Goal: Task Accomplishment & Management: Manage account settings

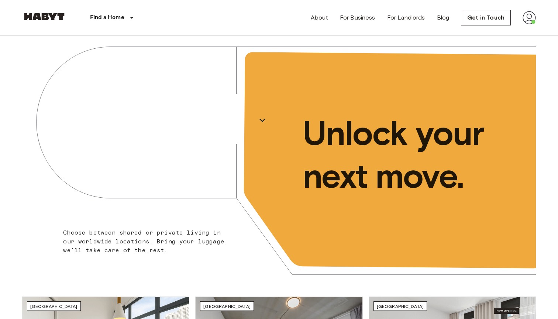
click at [527, 18] on img at bounding box center [529, 17] width 13 height 13
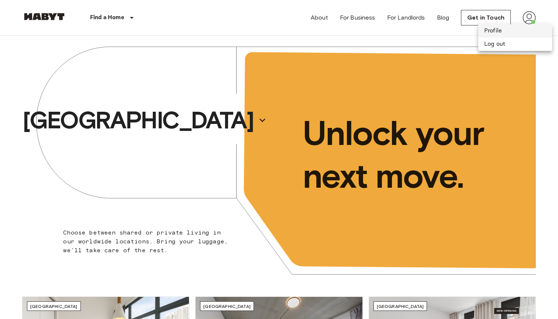
click at [504, 31] on li "Profile" at bounding box center [516, 30] width 74 height 13
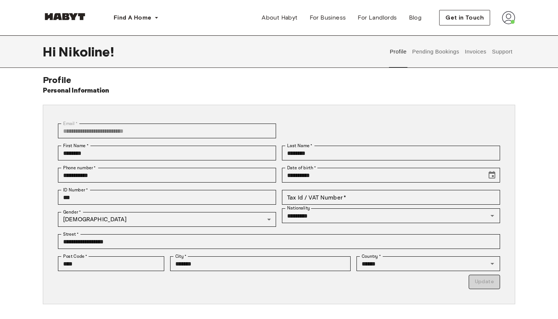
scroll to position [8, 0]
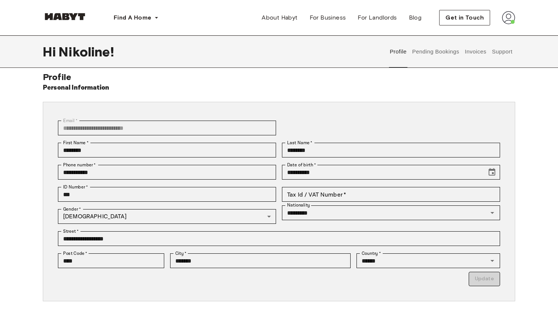
click at [440, 54] on button "Pending Bookings" at bounding box center [435, 51] width 49 height 32
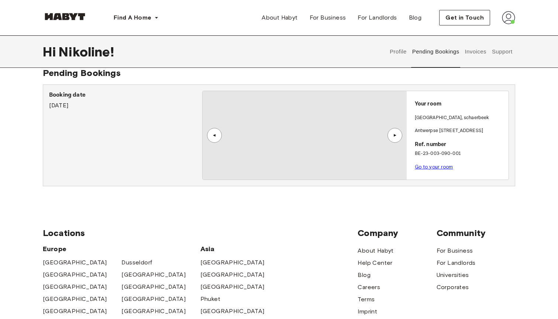
scroll to position [12, 0]
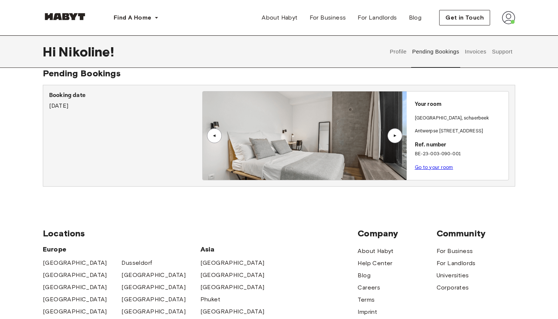
click at [438, 166] on link "Go to your room" at bounding box center [434, 168] width 38 height 6
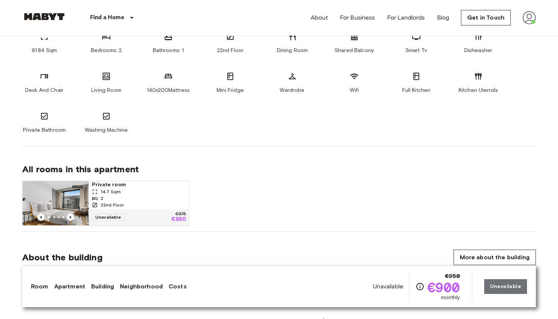
scroll to position [521, 0]
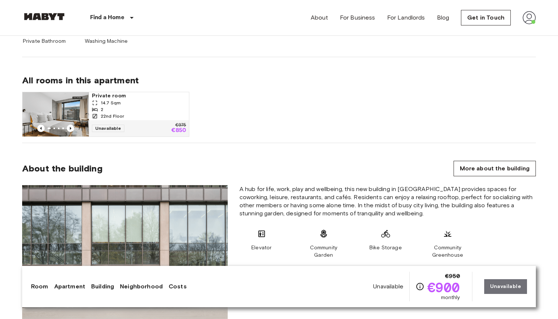
click at [527, 18] on img at bounding box center [529, 17] width 13 height 13
click at [504, 33] on li "Profile" at bounding box center [516, 30] width 74 height 13
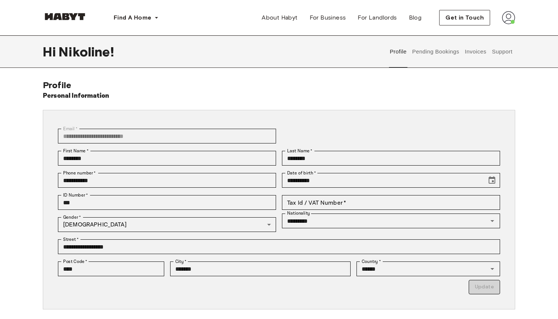
scroll to position [4, 0]
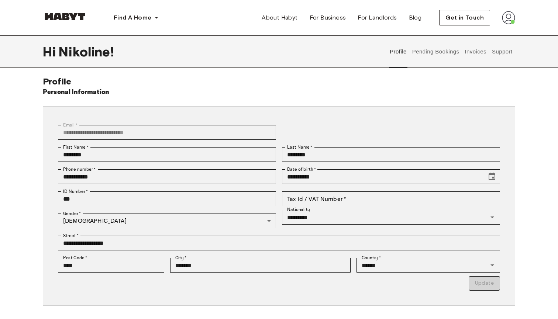
click at [484, 55] on button "Invoices" at bounding box center [475, 51] width 23 height 32
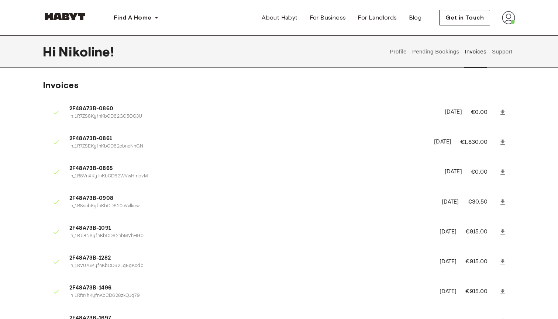
click at [508, 48] on button "Support" at bounding box center [502, 51] width 23 height 32
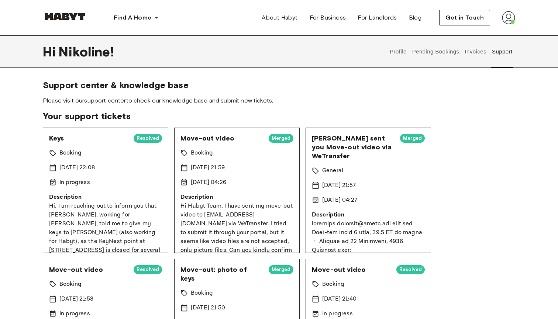
click at [480, 49] on button "Invoices" at bounding box center [475, 51] width 23 height 32
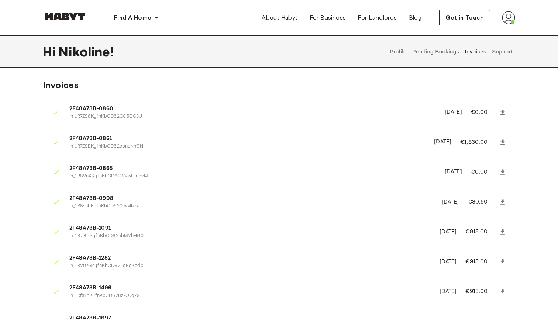
click at [401, 51] on button "Profile" at bounding box center [398, 51] width 19 height 32
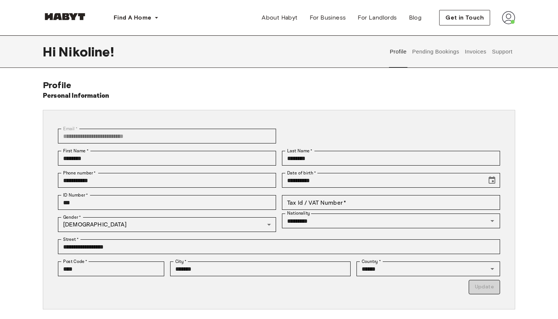
click at [438, 52] on button "Pending Bookings" at bounding box center [435, 51] width 49 height 32
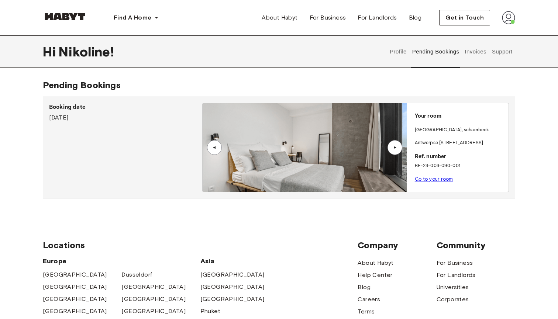
click at [481, 53] on button "Invoices" at bounding box center [475, 51] width 23 height 32
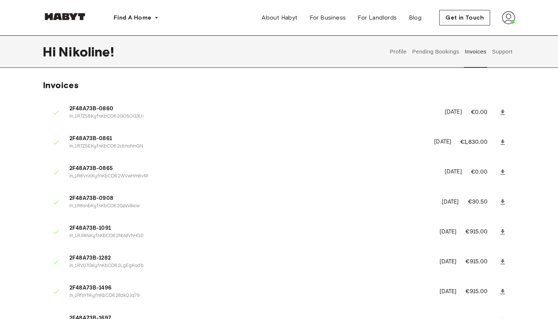
click at [514, 53] on div "Profile Pending Bookings Invoices Support" at bounding box center [451, 51] width 128 height 32
click at [507, 53] on button "Support" at bounding box center [502, 51] width 23 height 32
